Goal: Transaction & Acquisition: Download file/media

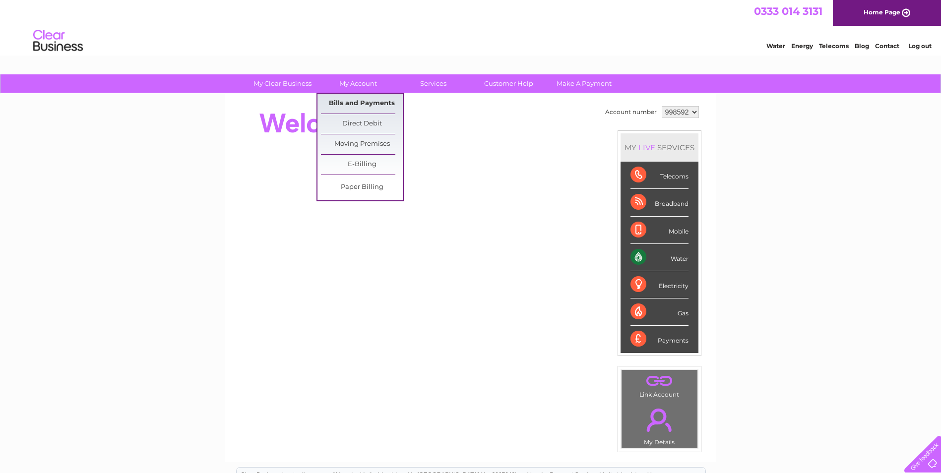
click at [383, 99] on link "Bills and Payments" at bounding box center [362, 104] width 82 height 20
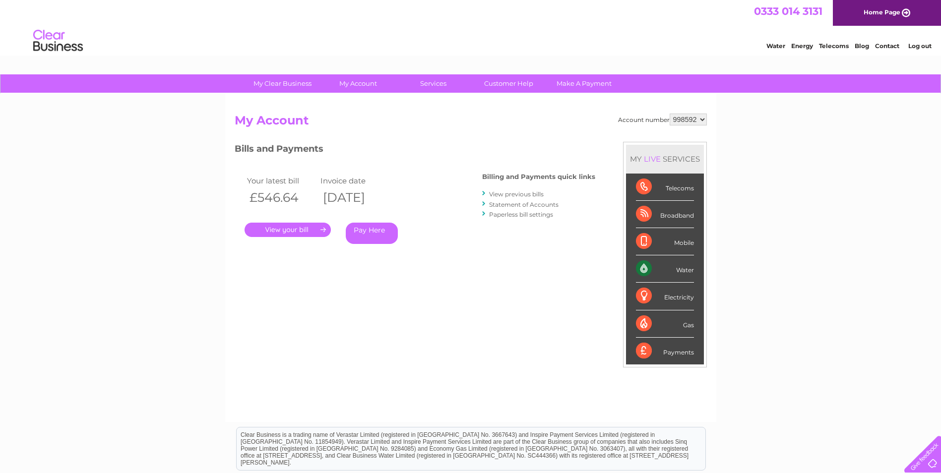
click at [296, 224] on link "." at bounding box center [288, 230] width 86 height 14
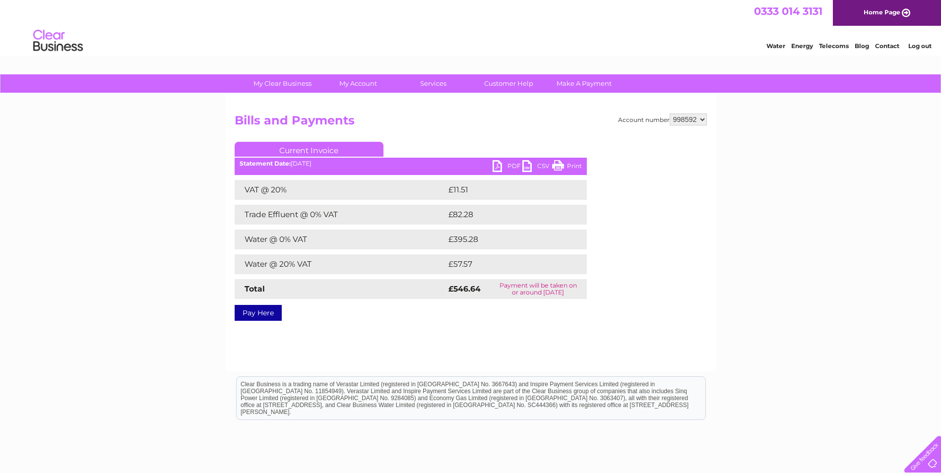
drag, startPoint x: 627, startPoint y: 301, endPoint x: 627, endPoint y: 296, distance: 5.0
click at [627, 300] on div "Account number 998592 Bills and Payments Current Invoice PDF CSV Print £11.51" at bounding box center [471, 216] width 472 height 204
click at [506, 164] on link "PDF" at bounding box center [508, 167] width 30 height 14
